Goal: Information Seeking & Learning: Find specific fact

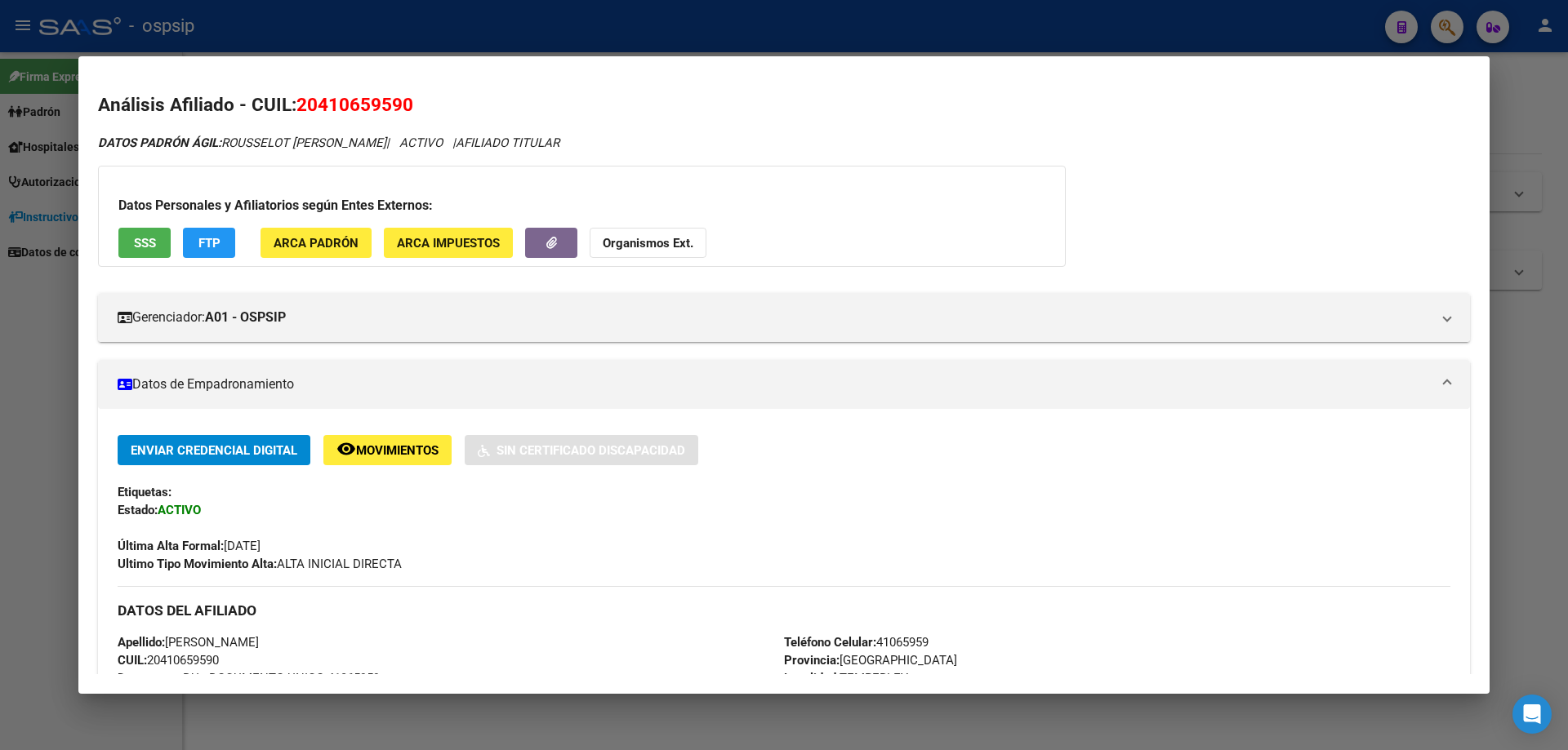
scroll to position [1251, 0]
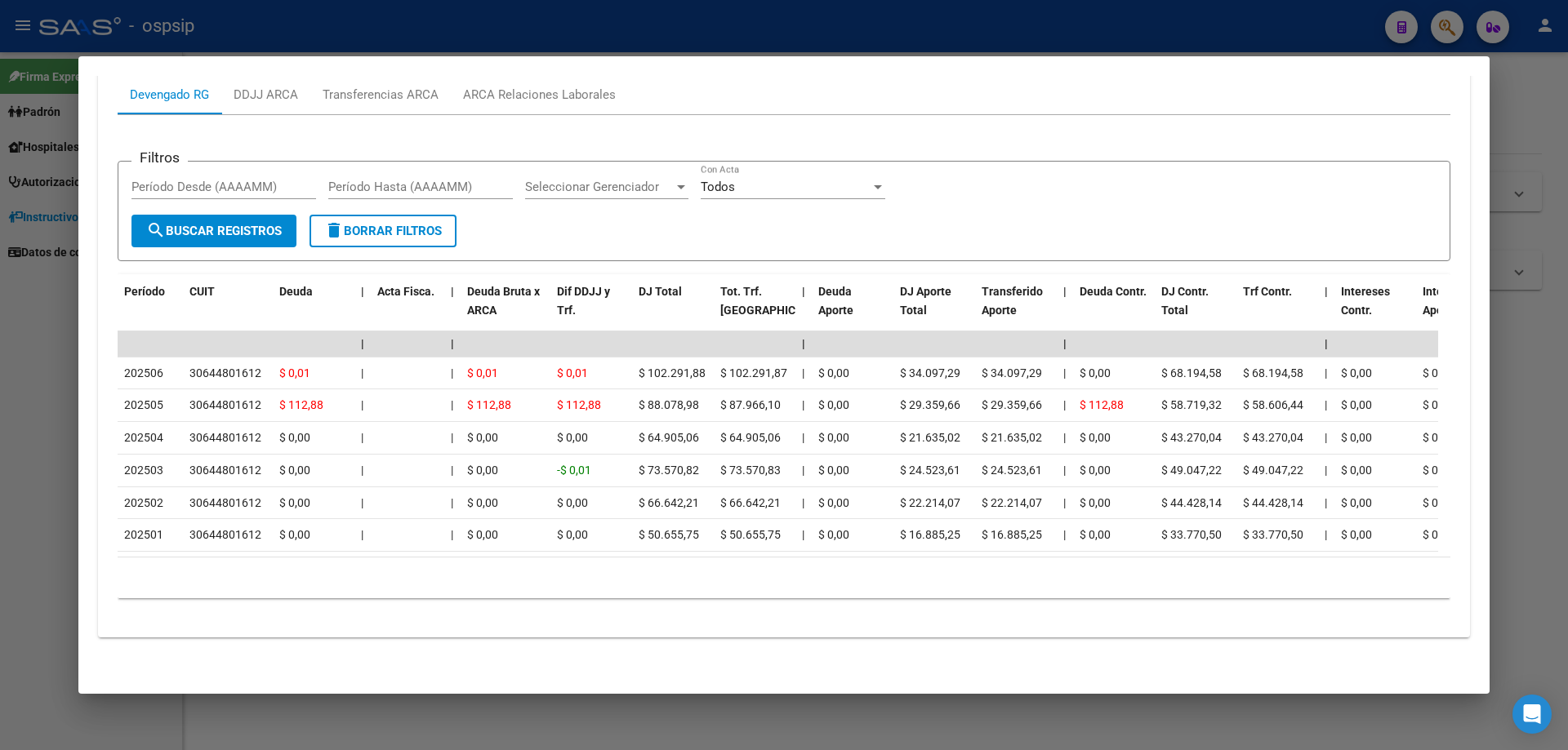
click at [955, 715] on div at bounding box center [784, 375] width 1568 height 750
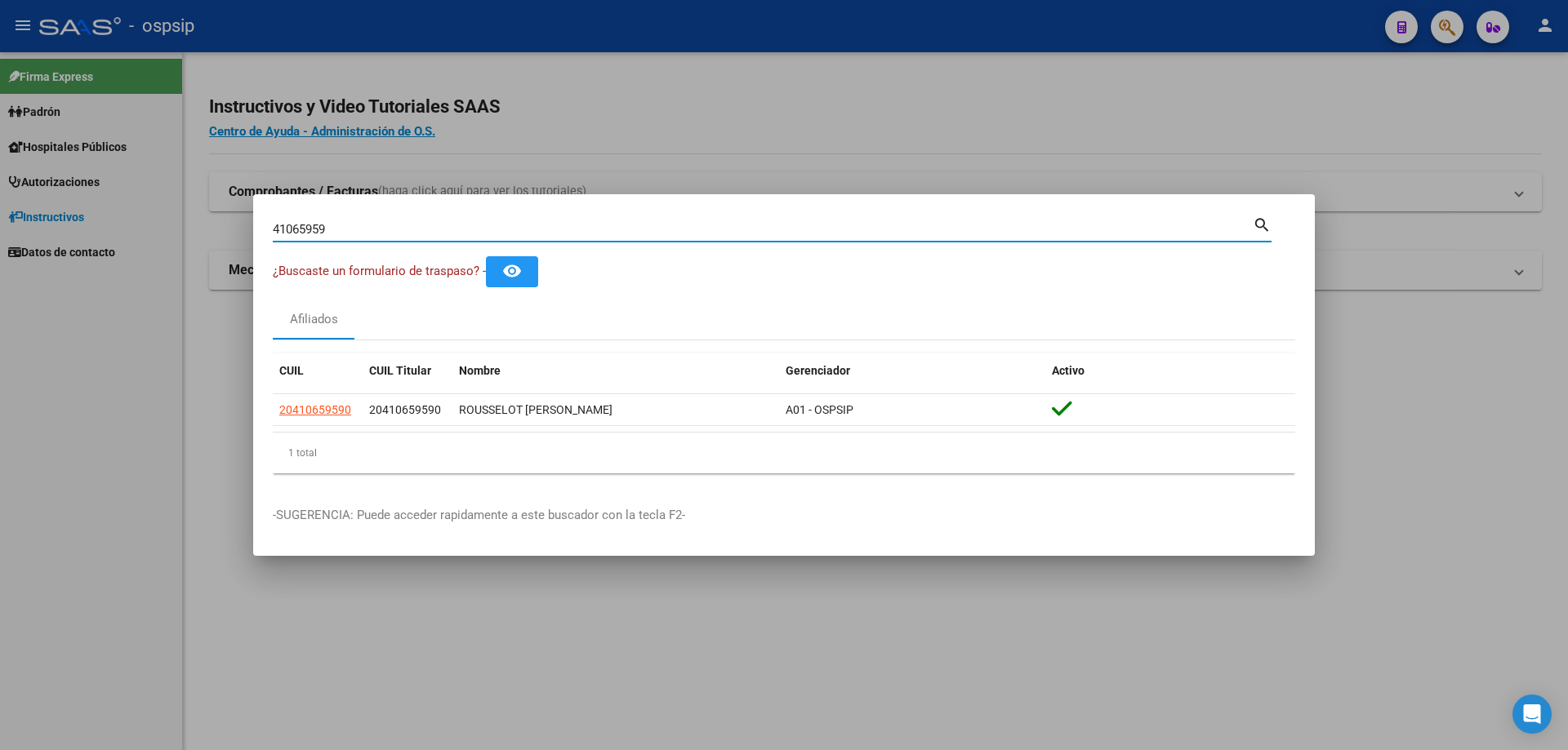
click at [507, 229] on input "41065959" at bounding box center [763, 229] width 980 height 15
type input "4"
type input "28006747"
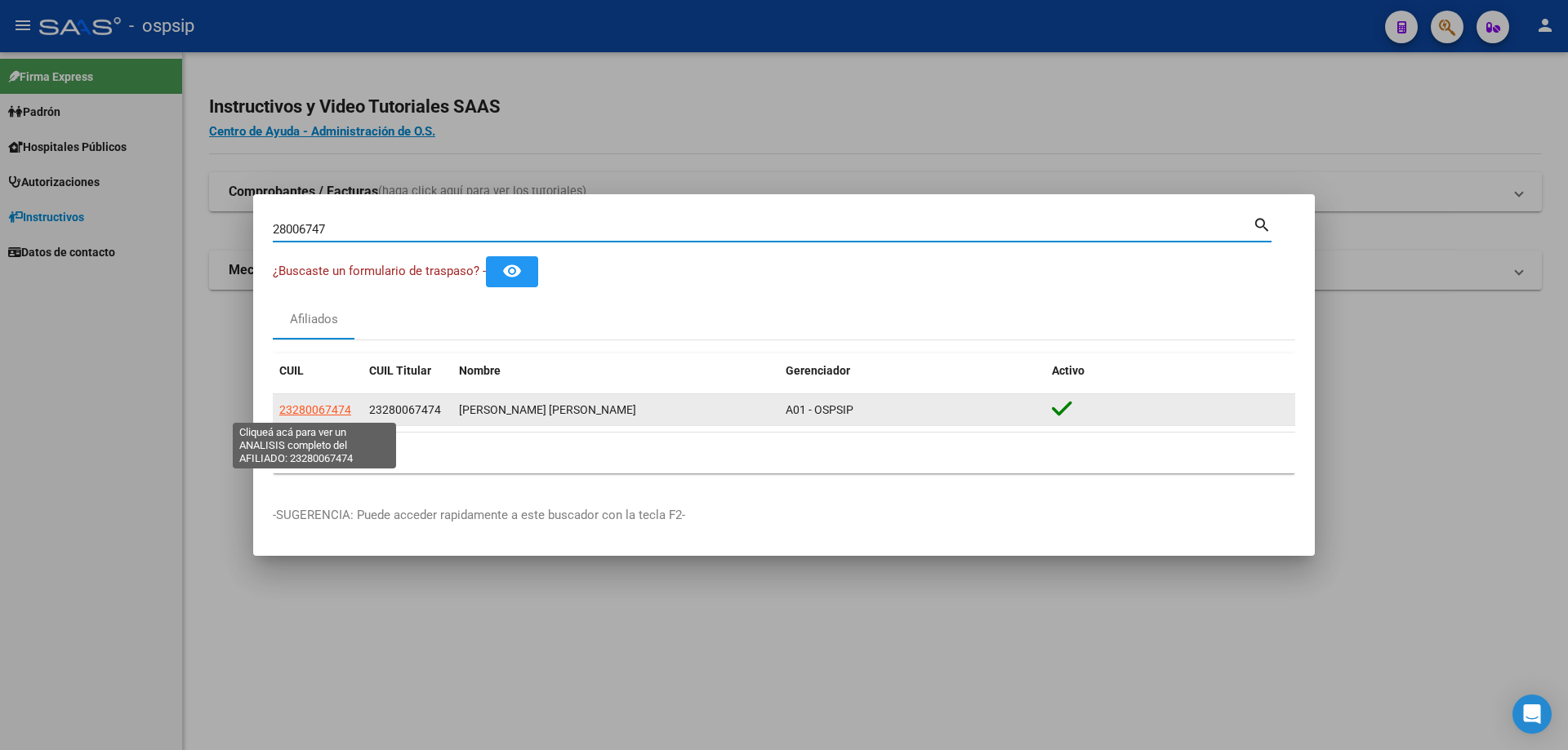
click at [326, 407] on span "23280067474" at bounding box center [315, 410] width 72 height 13
type textarea "23280067474"
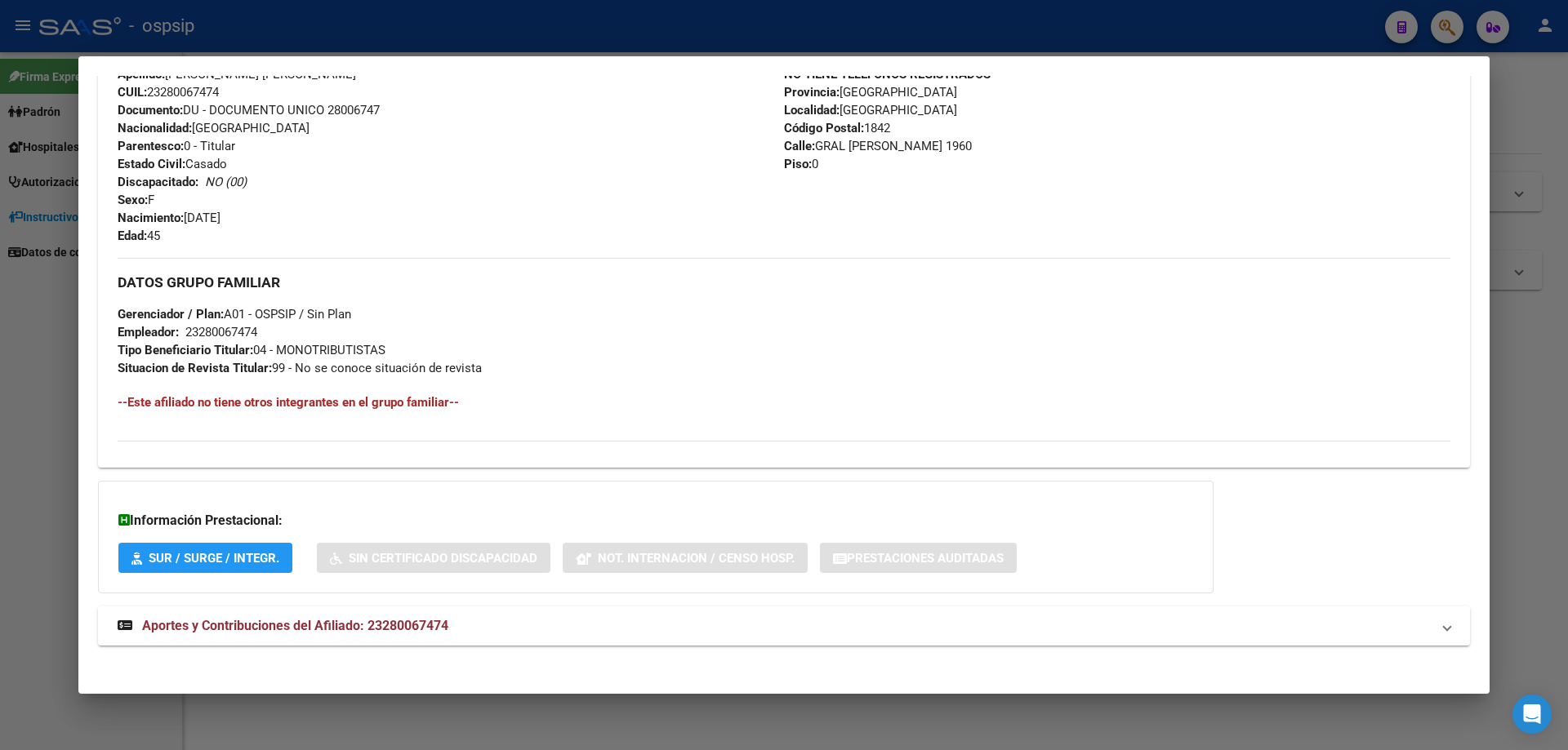
scroll to position [607, 0]
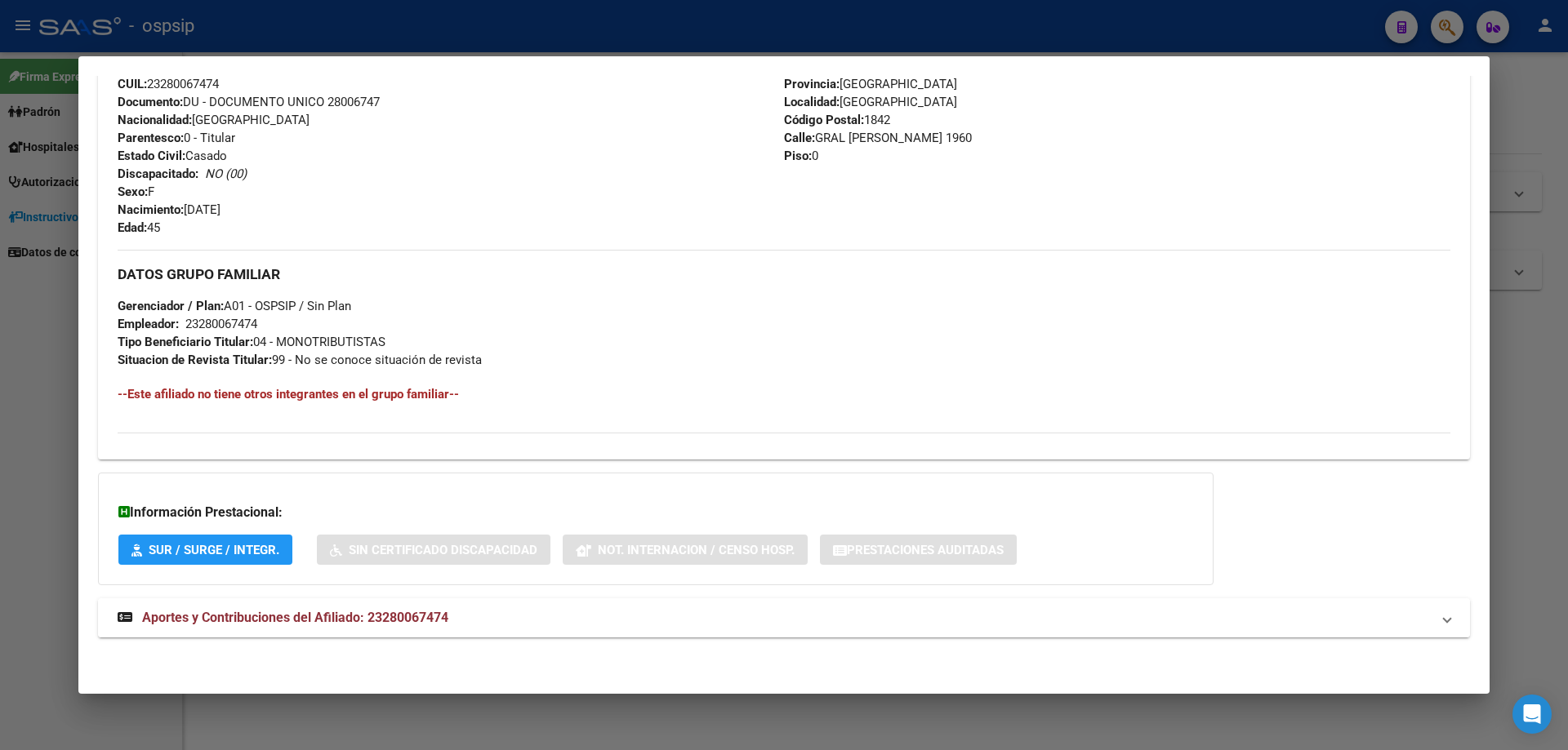
click at [292, 621] on span "Aportes y Contribuciones del Afiliado: 23280067474" at bounding box center [295, 617] width 306 height 16
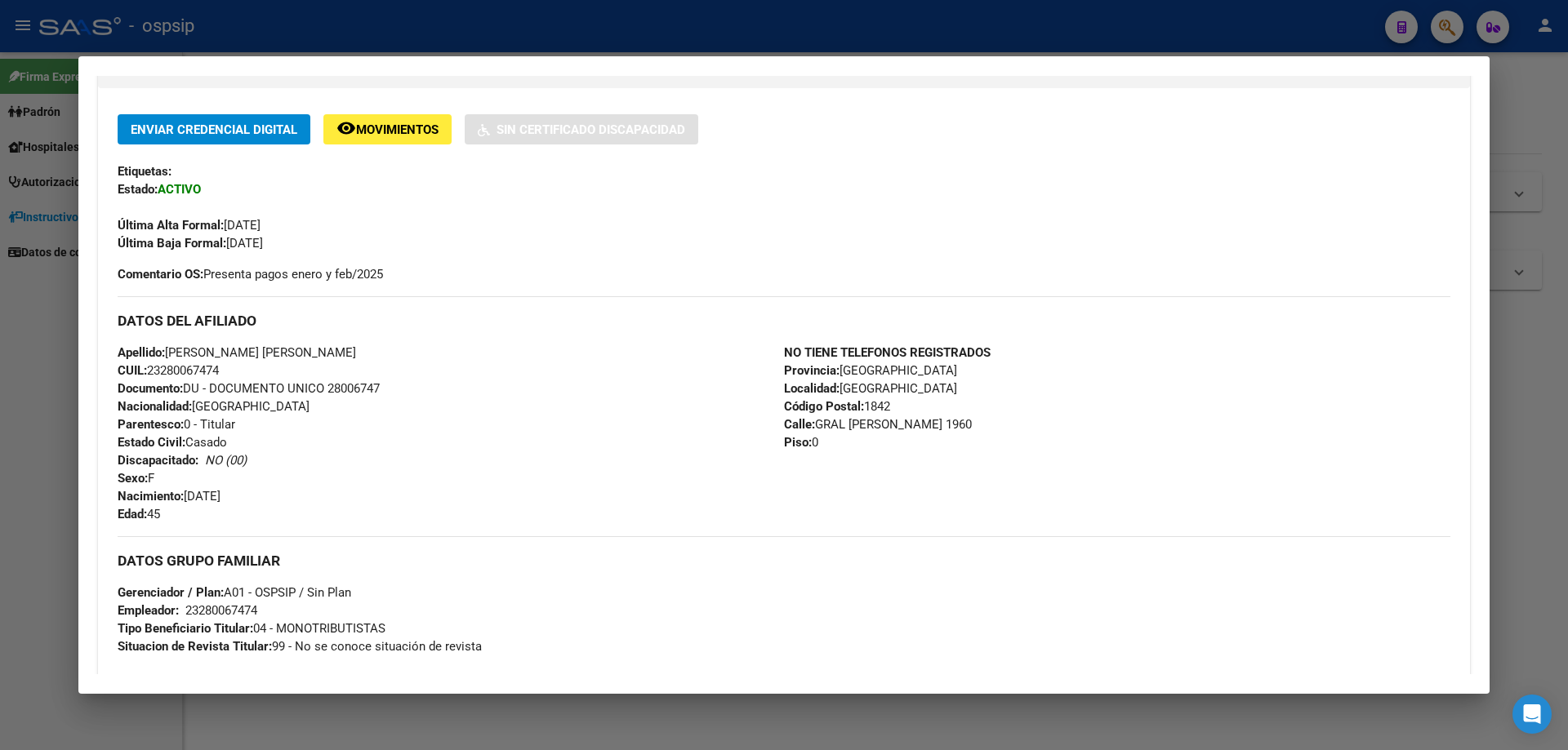
scroll to position [281, 0]
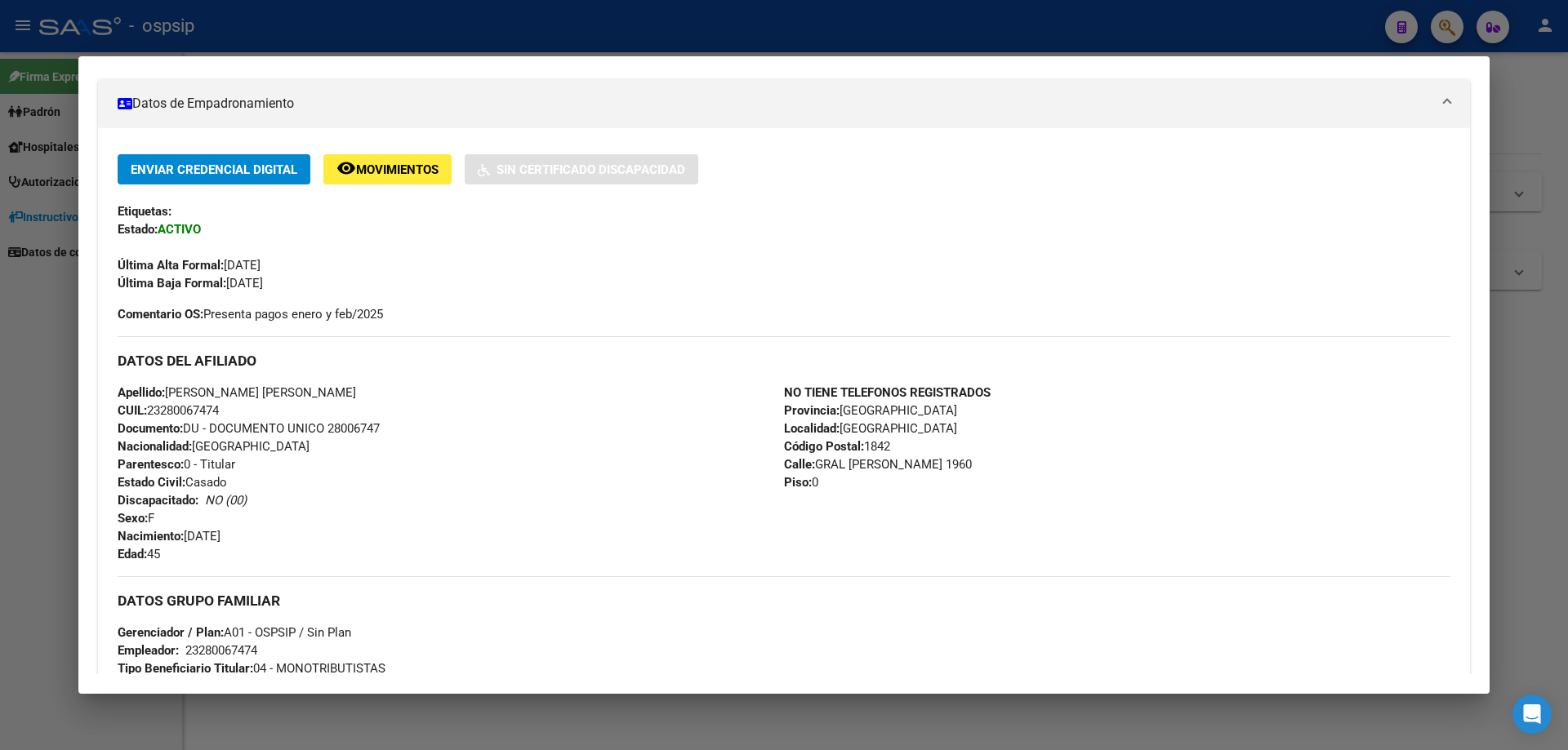
drag, startPoint x: 388, startPoint y: 426, endPoint x: 329, endPoint y: 433, distance: 59.4
click at [329, 433] on div "Apellido: [PERSON_NAME] [PERSON_NAME] CUIL: 23280067474 Documento: DU - DOCUMEN…" at bounding box center [450, 473] width 666 height 180
copy span "28006747"
click at [1051, 746] on div at bounding box center [784, 375] width 1568 height 750
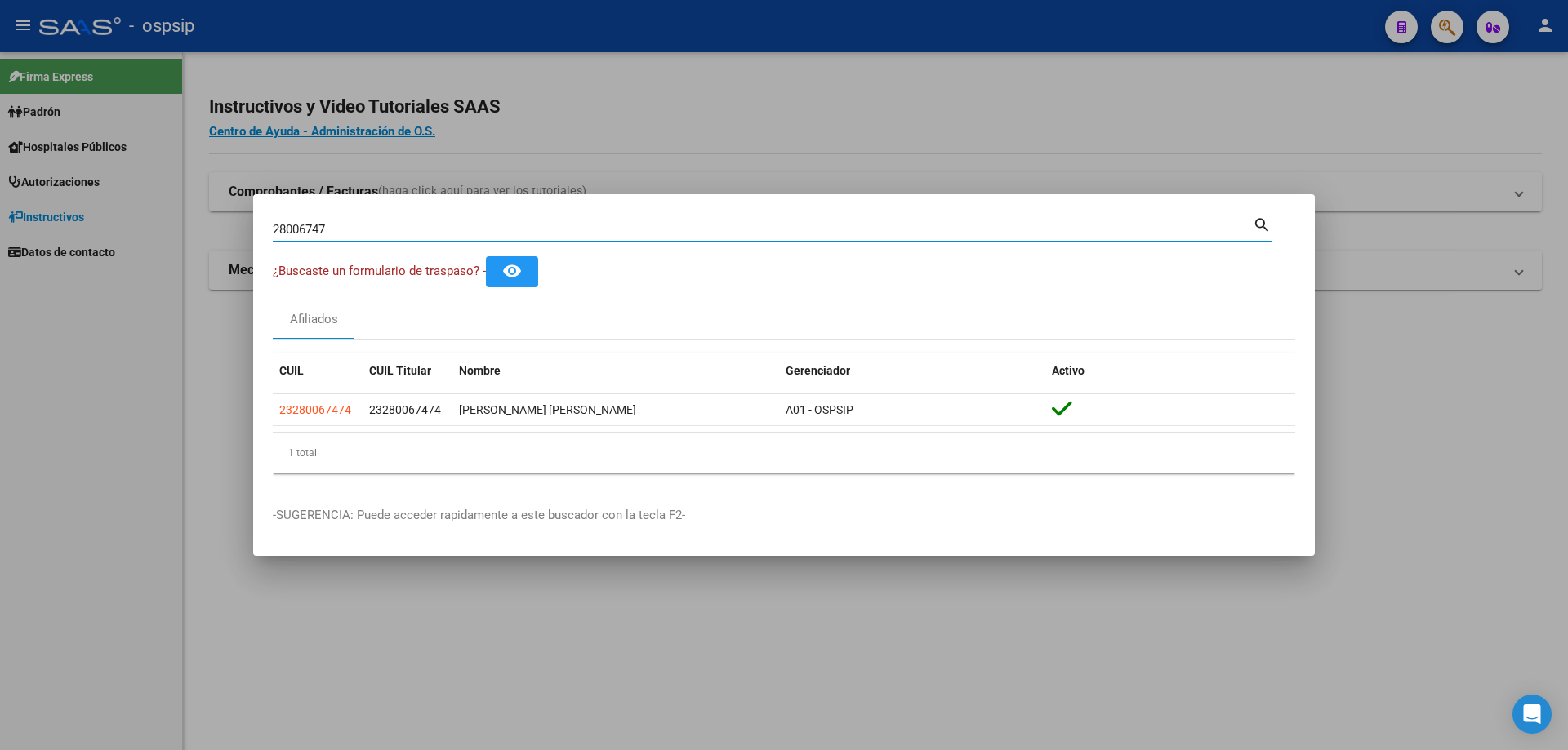
click at [502, 224] on input "28006747" at bounding box center [763, 229] width 980 height 15
type input "2"
type input "57074616"
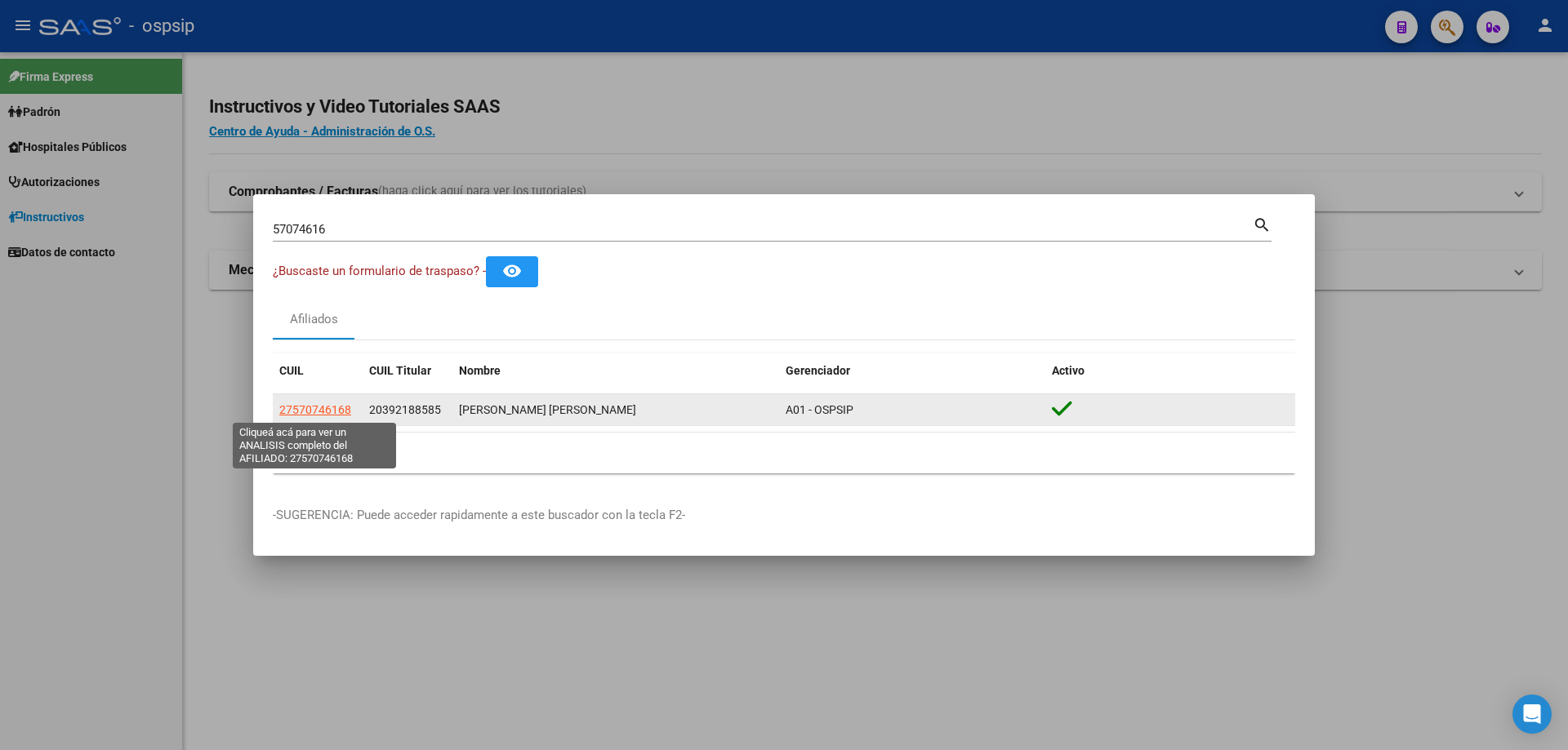
click at [335, 413] on span "27570746168" at bounding box center [315, 410] width 72 height 13
type textarea "27570746168"
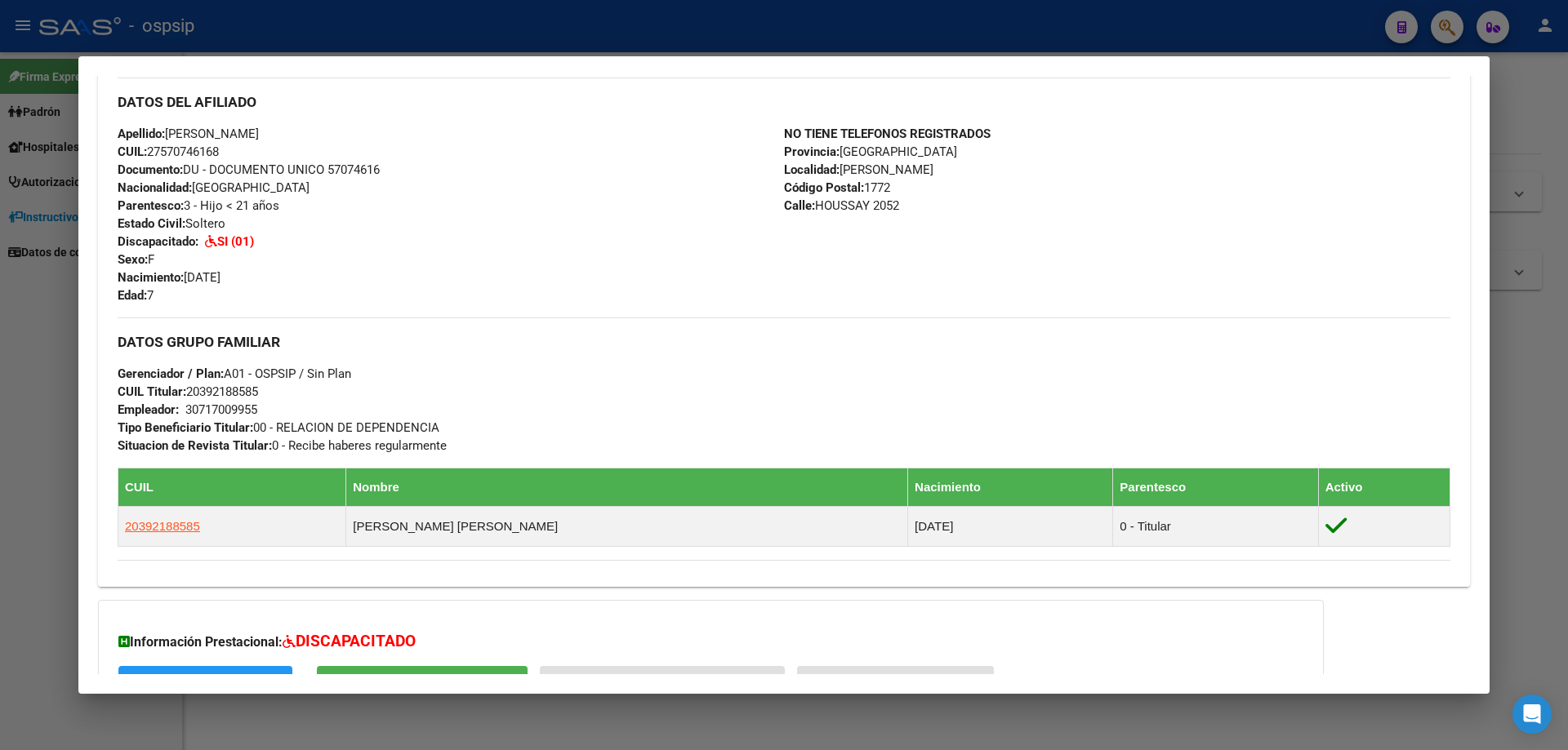
scroll to position [661, 0]
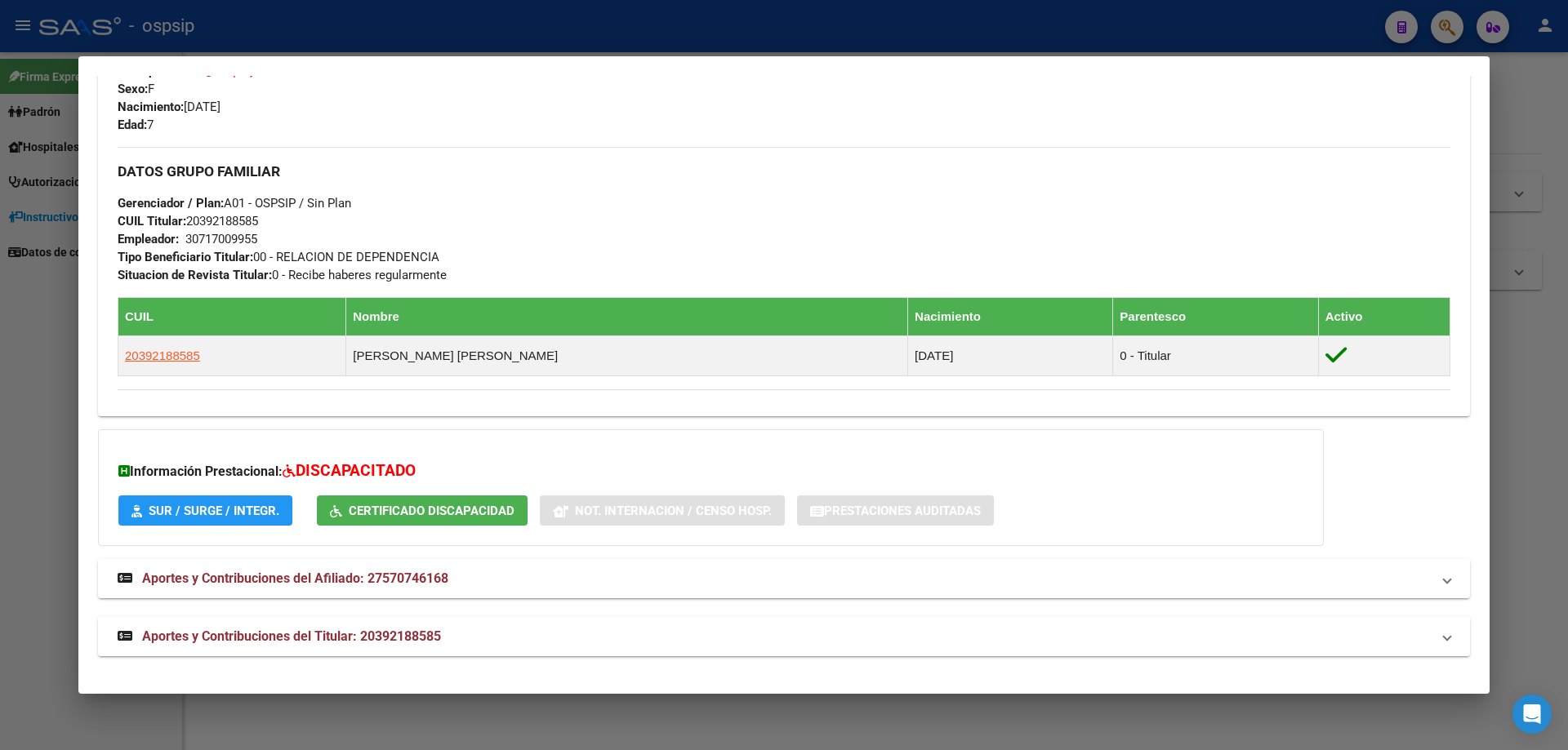
click at [350, 635] on span "Aportes y Contribuciones del Titular: 20392188585" at bounding box center [291, 636] width 299 height 16
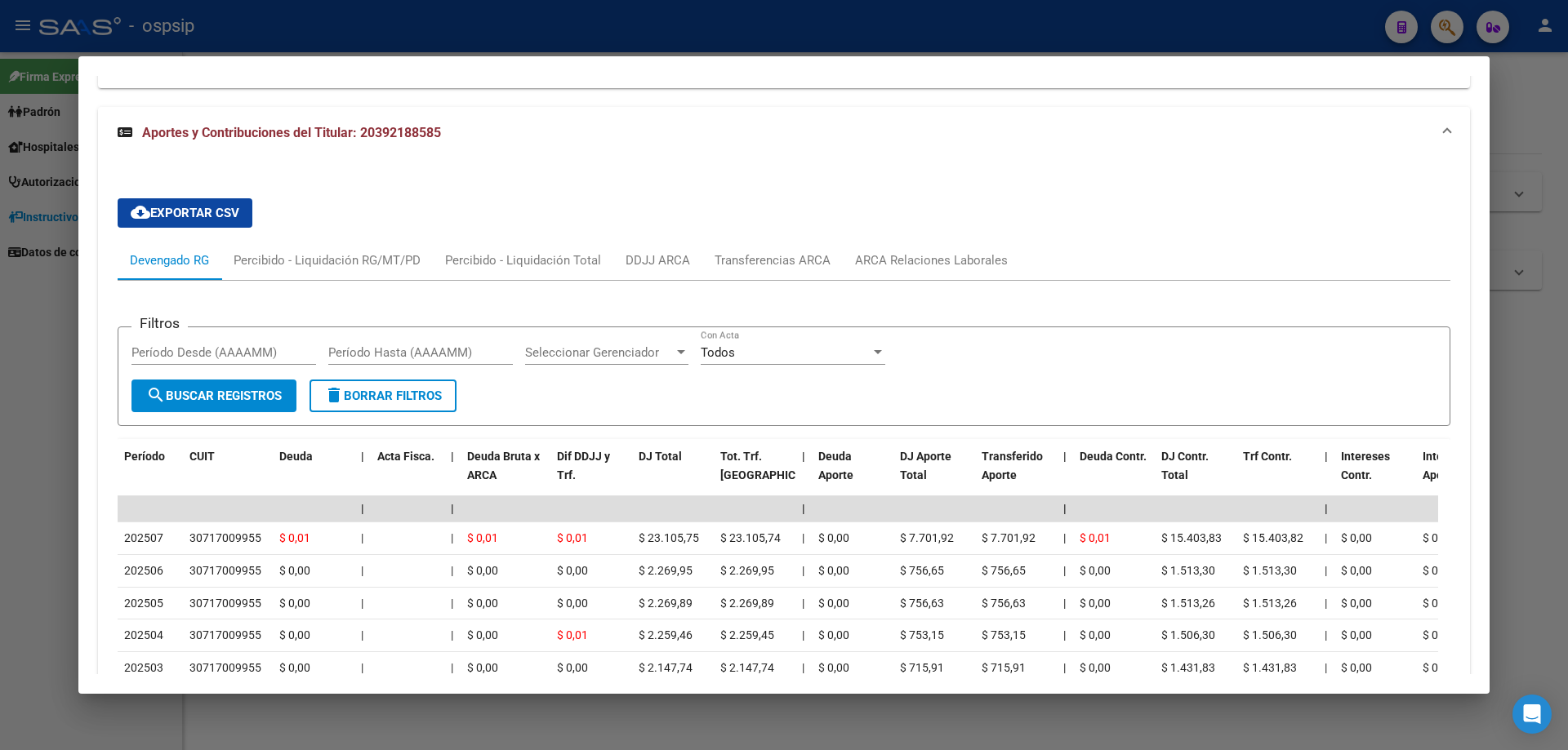
scroll to position [1069, 0]
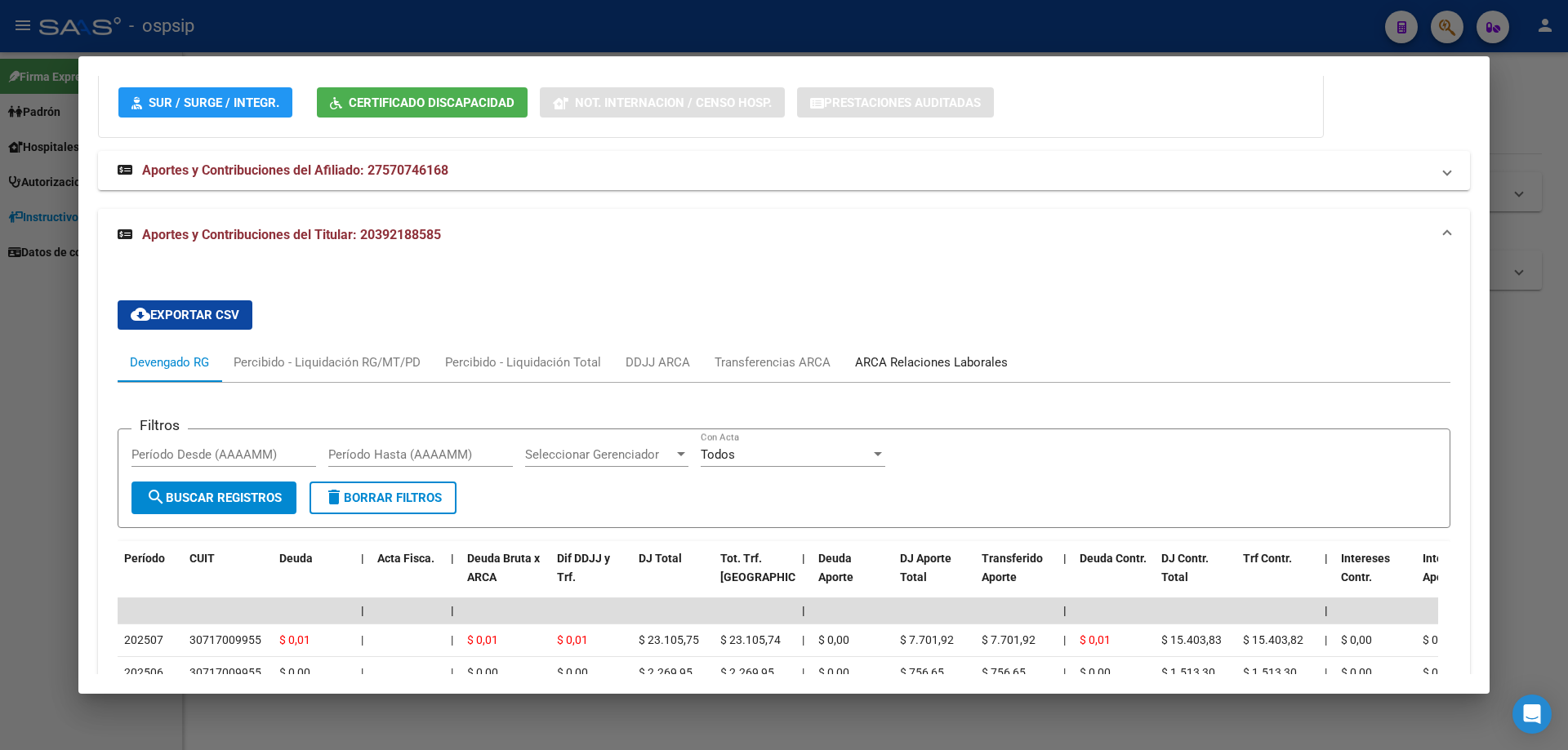
click at [892, 368] on div "ARCA Relaciones Laborales" at bounding box center [932, 363] width 153 height 18
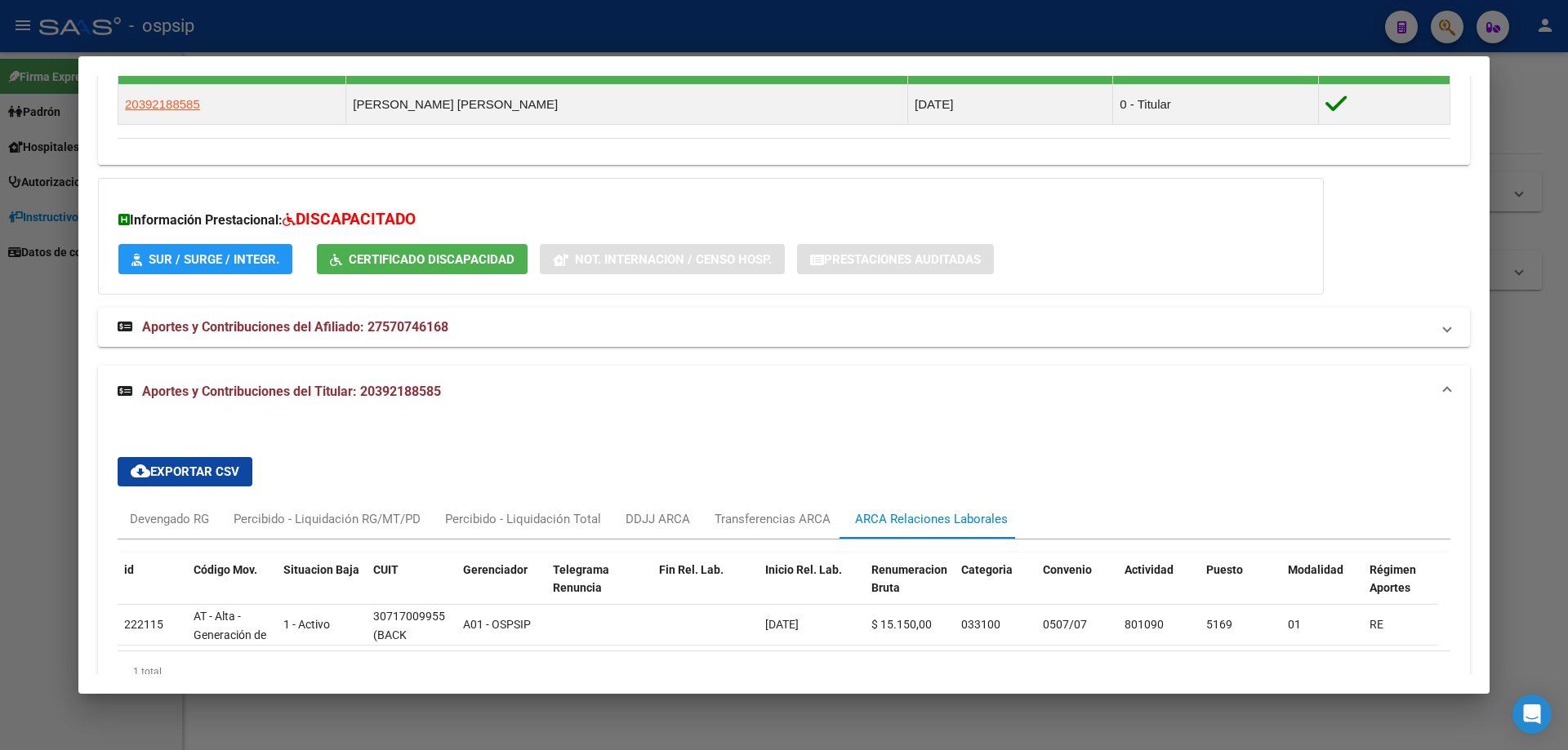
scroll to position [1000, 0]
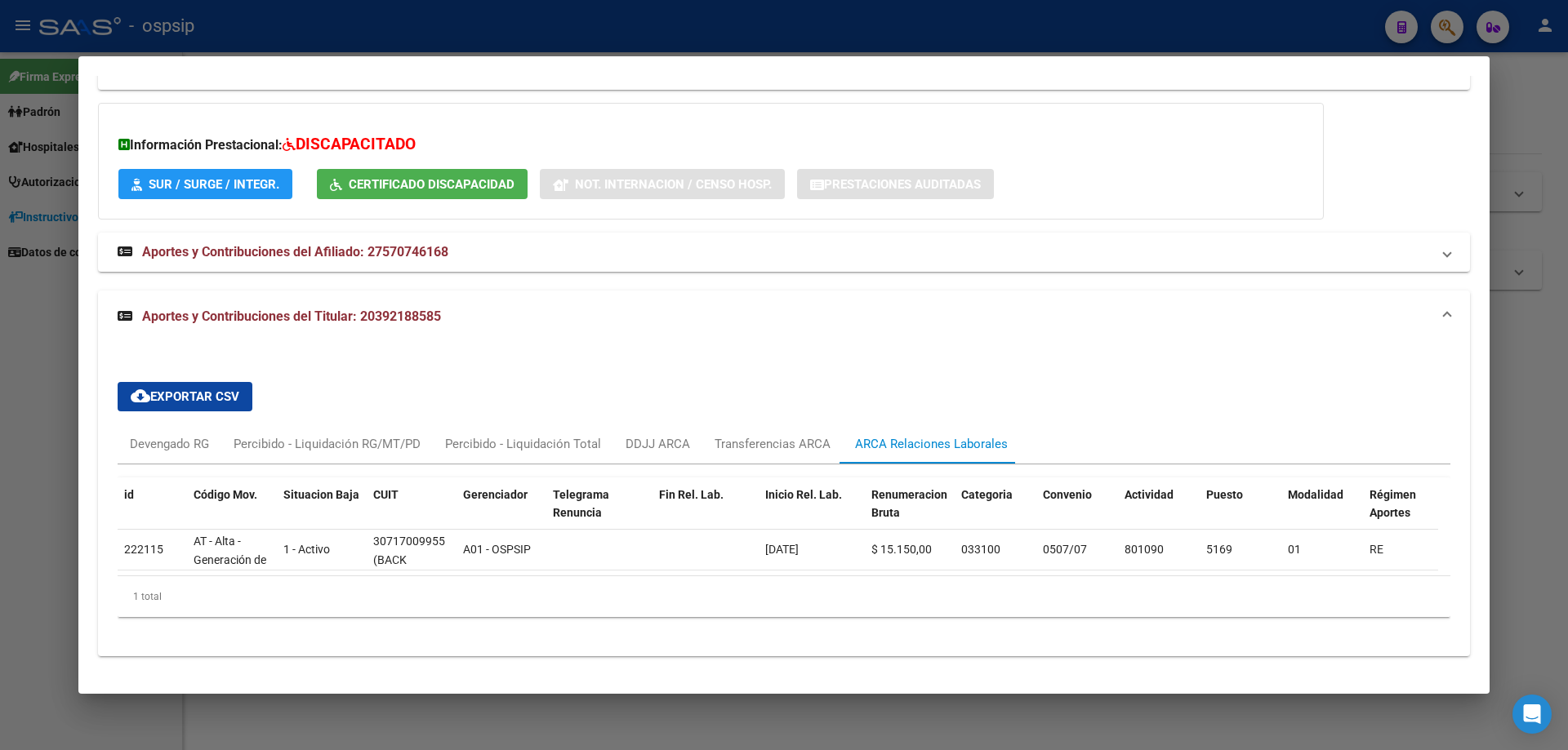
click at [812, 711] on div at bounding box center [784, 375] width 1568 height 750
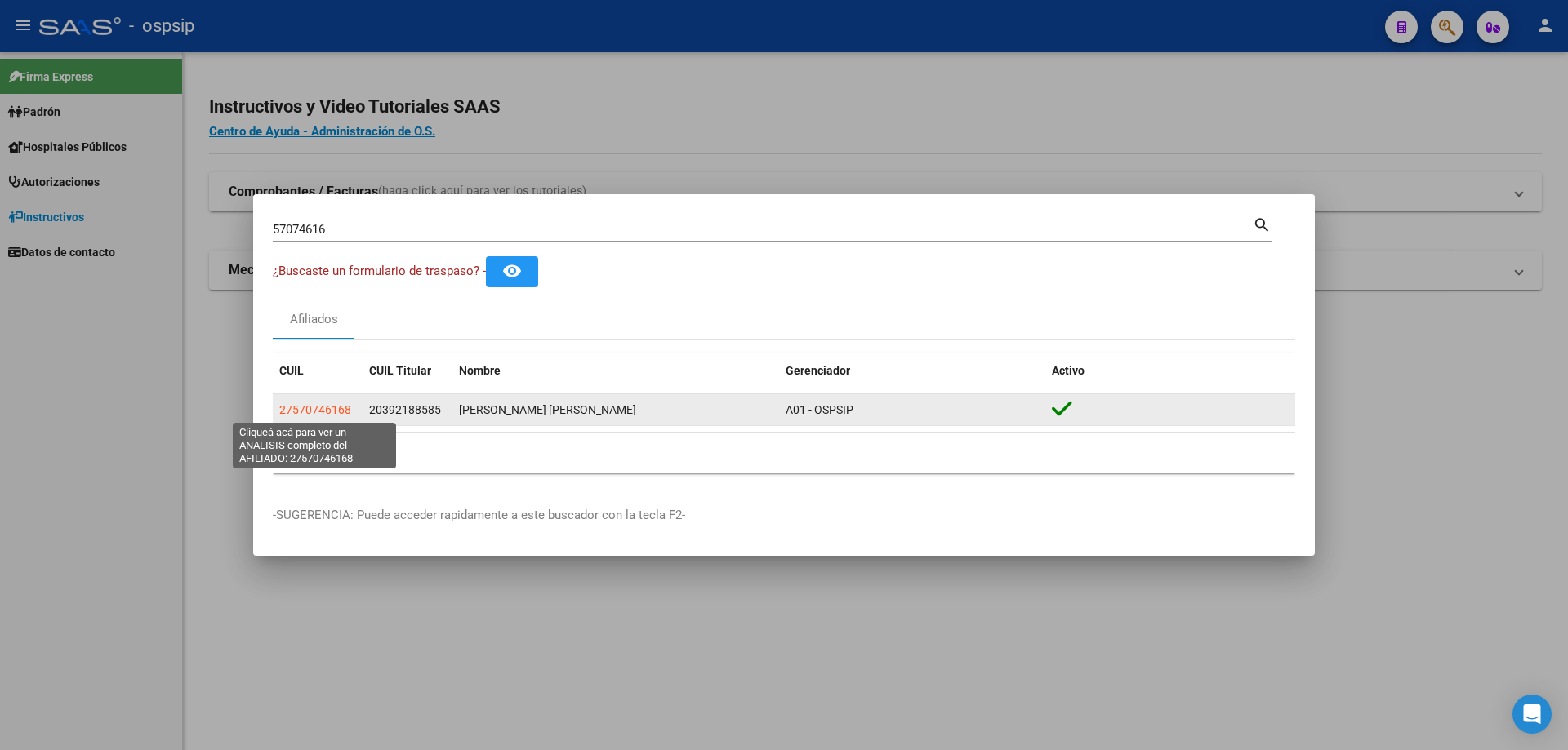
click at [320, 405] on span "27570746168" at bounding box center [315, 410] width 72 height 13
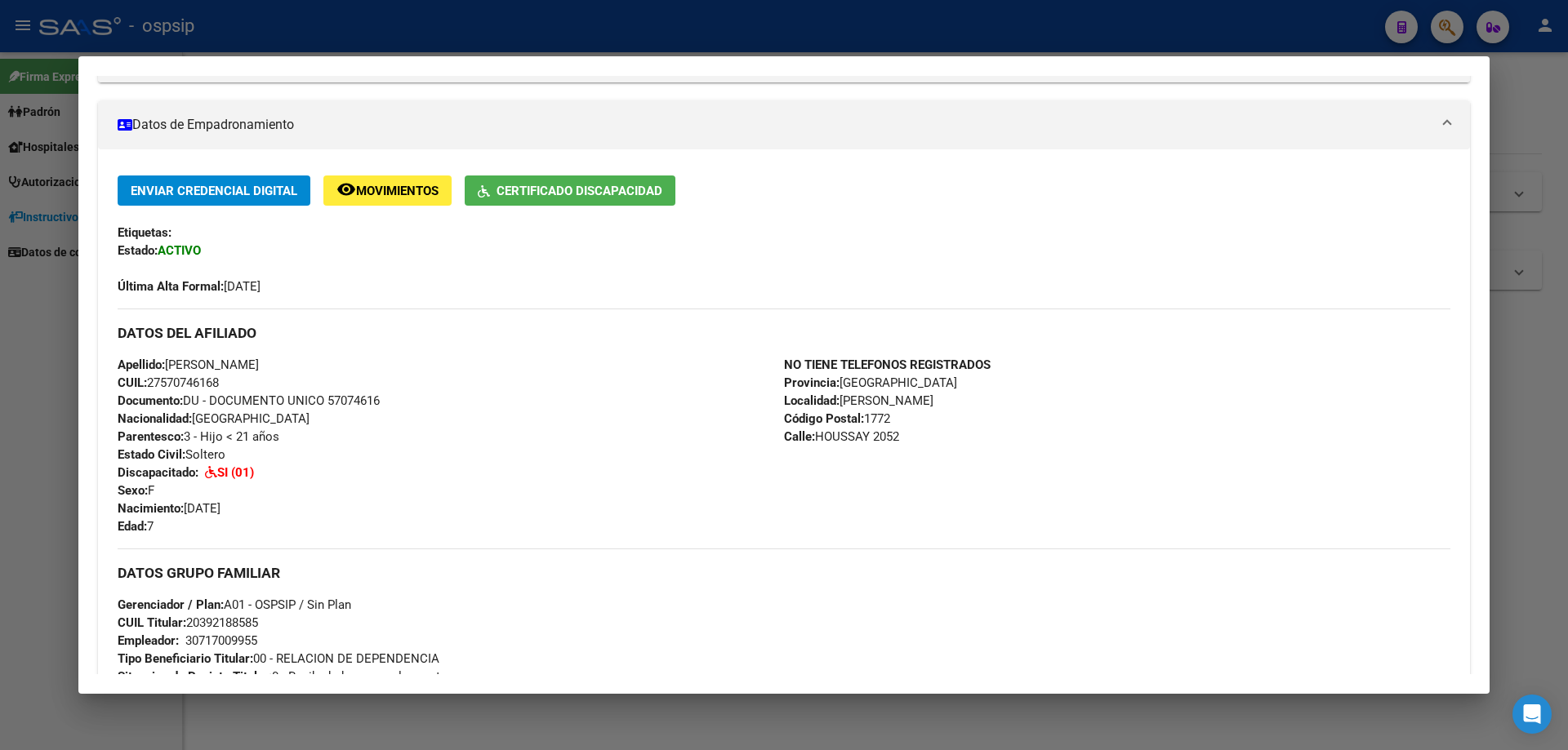
scroll to position [253, 0]
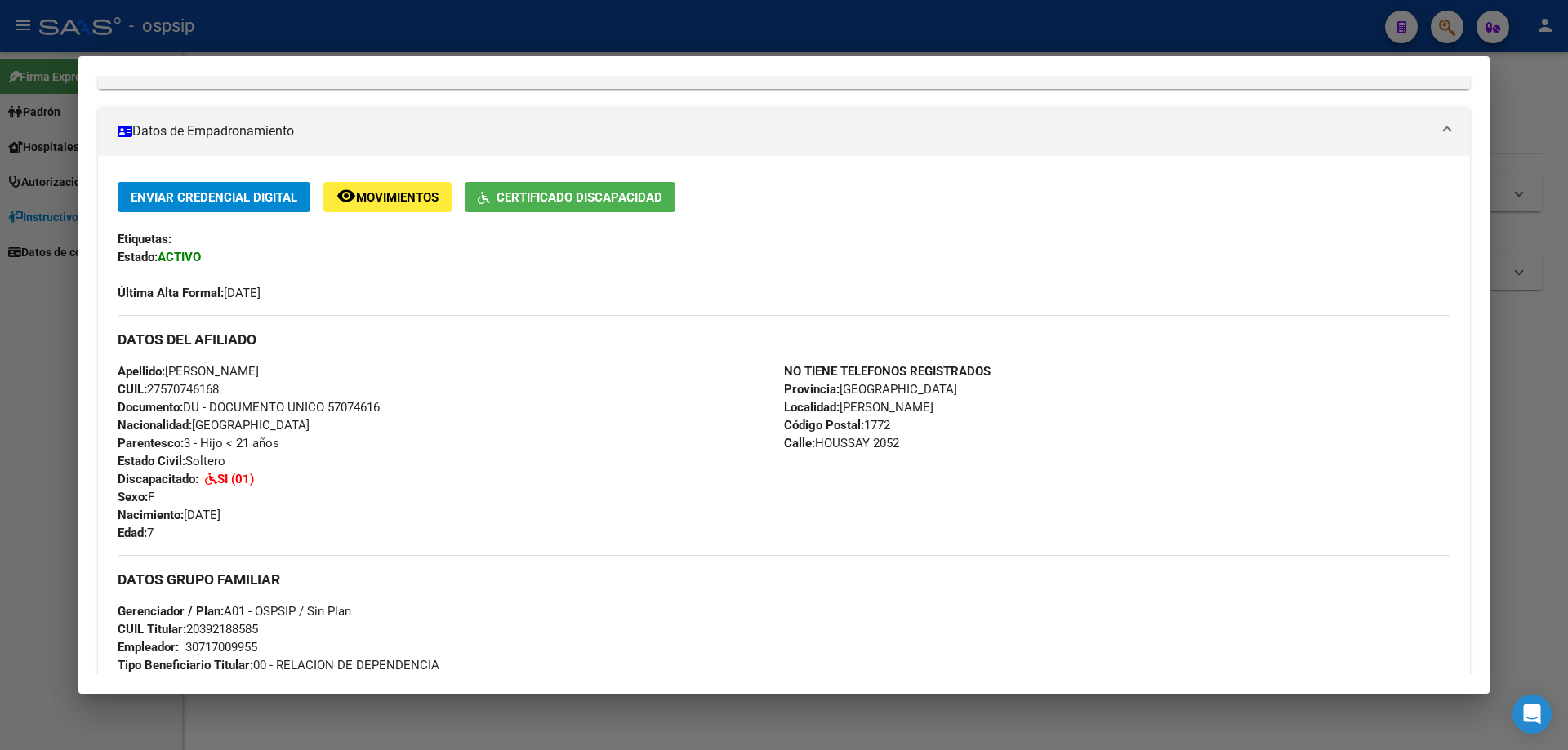
drag, startPoint x: 385, startPoint y: 408, endPoint x: 327, endPoint y: 402, distance: 58.3
click at [327, 402] on div "Apellido: [PERSON_NAME] CUIL: 27570746168 Documento: DU - DOCUMENTO UNICO 57074…" at bounding box center [450, 452] width 666 height 180
copy span "57074616"
